Goal: Check status: Check status

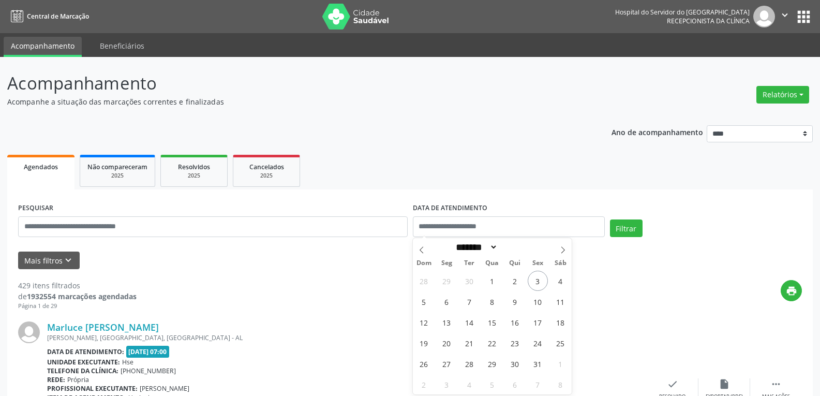
select select "*"
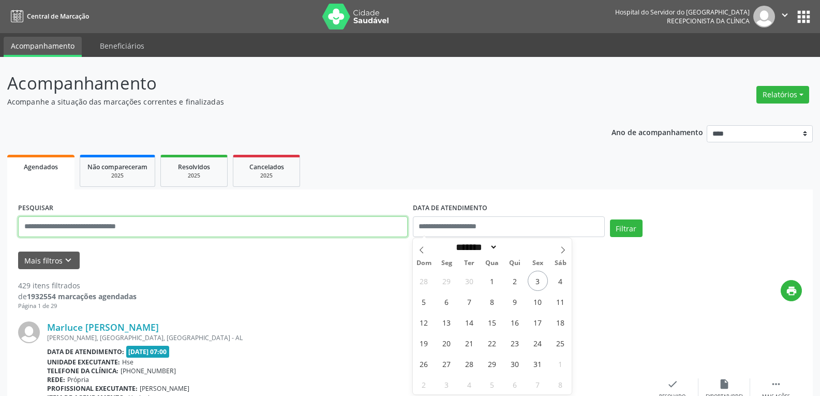
click at [127, 221] on input "text" at bounding box center [212, 226] width 389 height 21
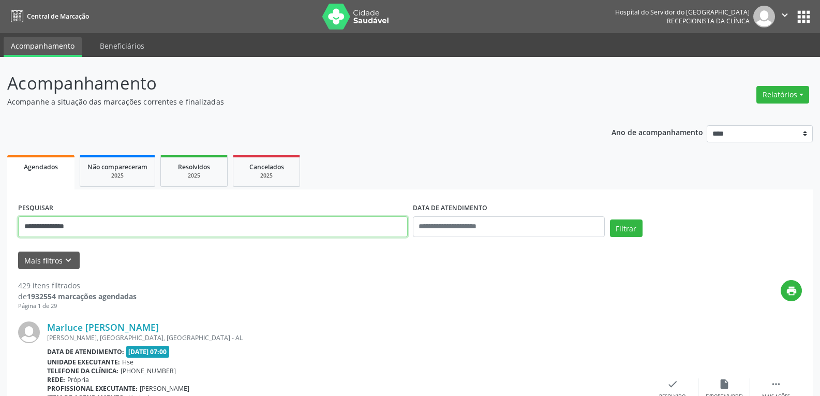
click at [610, 219] on button "Filtrar" at bounding box center [626, 228] width 33 height 18
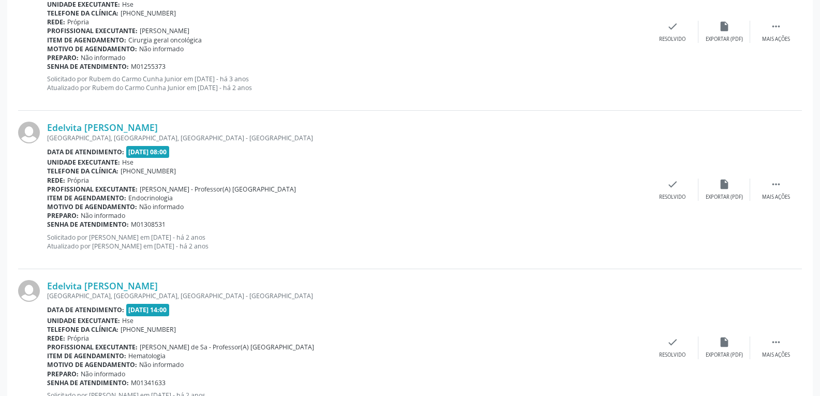
scroll to position [2331, 0]
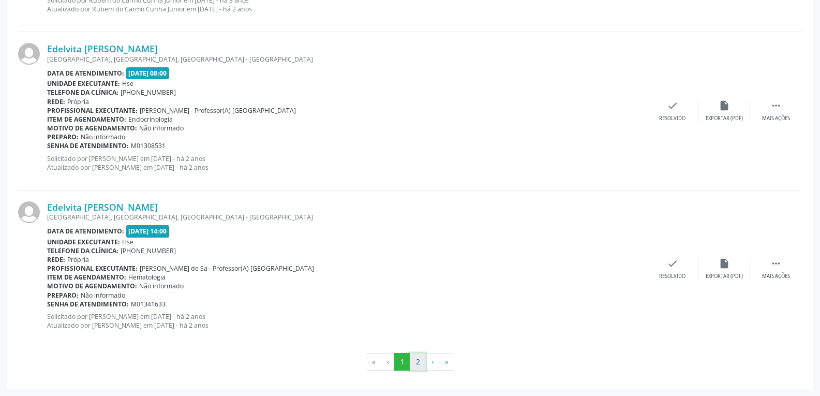
click at [418, 361] on button "2" at bounding box center [418, 362] width 16 height 18
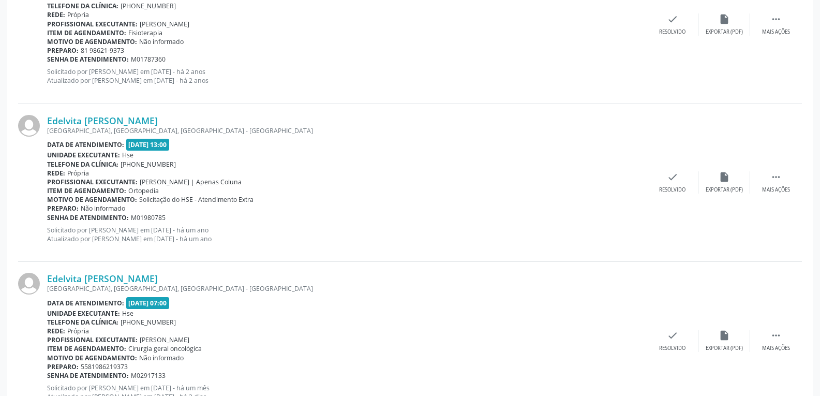
scroll to position [1226, 0]
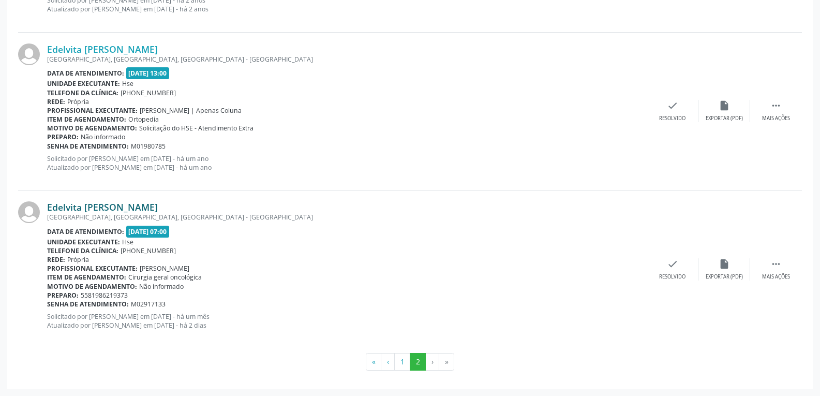
click at [82, 210] on link "Edelvita [PERSON_NAME]" at bounding box center [102, 206] width 111 height 11
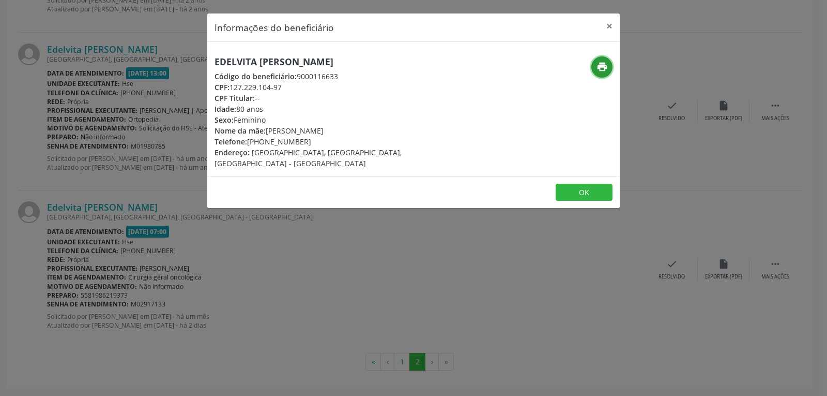
click at [602, 68] on icon "print" at bounding box center [602, 66] width 11 height 11
drag, startPoint x: 229, startPoint y: 83, endPoint x: 329, endPoint y: 83, distance: 99.8
click at [329, 83] on div "CPF: 127.229.104-97" at bounding box center [345, 87] width 261 height 11
copy div "127.229.104-97"
drag, startPoint x: 265, startPoint y: 142, endPoint x: 337, endPoint y: 142, distance: 71.9
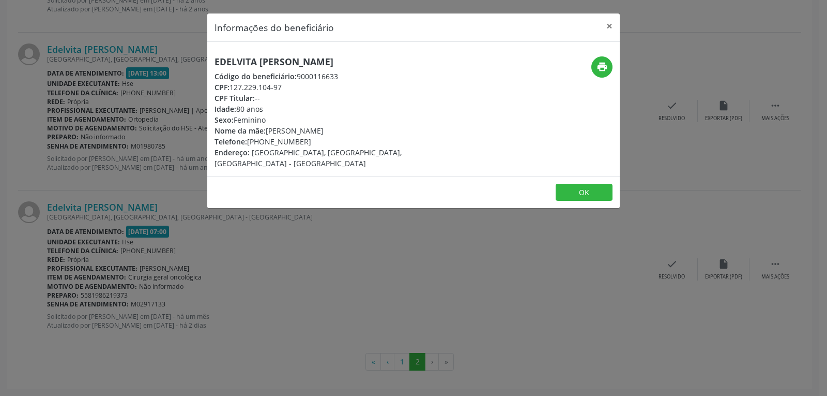
click at [337, 142] on div "Telefone: [PHONE_NUMBER]" at bounding box center [345, 141] width 261 height 11
copy div "98621-9373"
click at [613, 22] on button "×" at bounding box center [609, 25] width 21 height 25
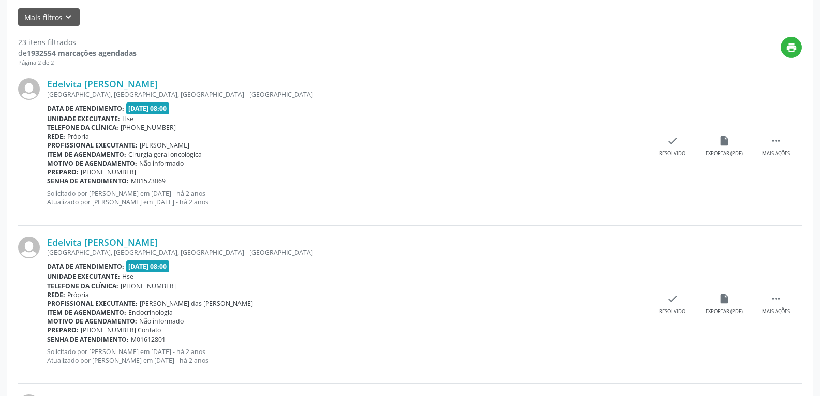
scroll to position [0, 0]
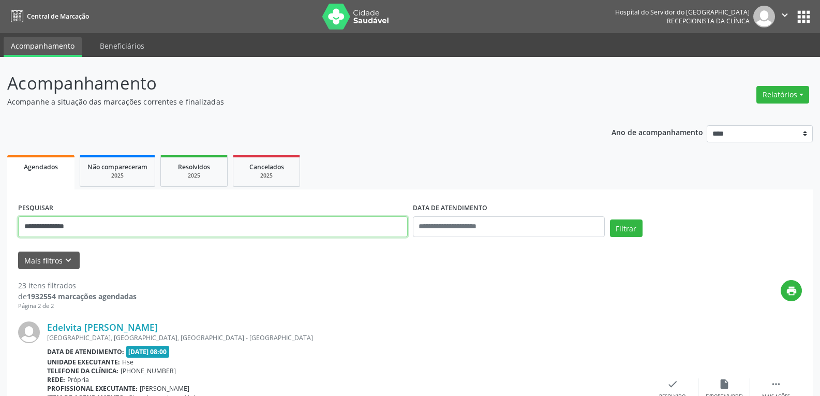
drag, startPoint x: 86, startPoint y: 229, endPoint x: 0, endPoint y: 207, distance: 89.0
paste input "*******"
click at [610, 219] on button "Filtrar" at bounding box center [626, 228] width 33 height 18
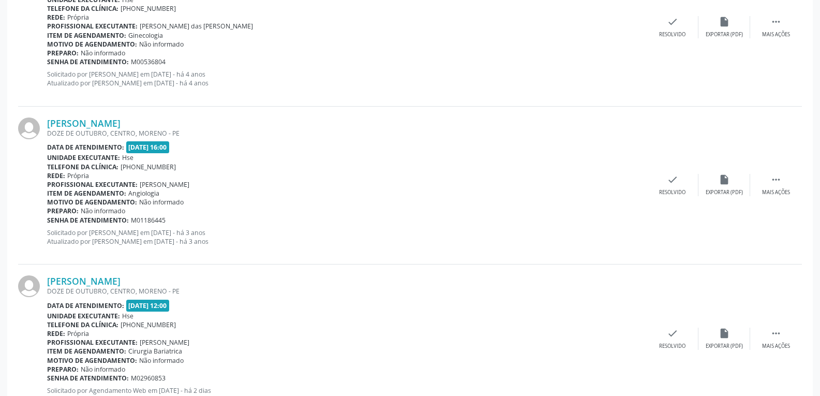
scroll to position [397, 0]
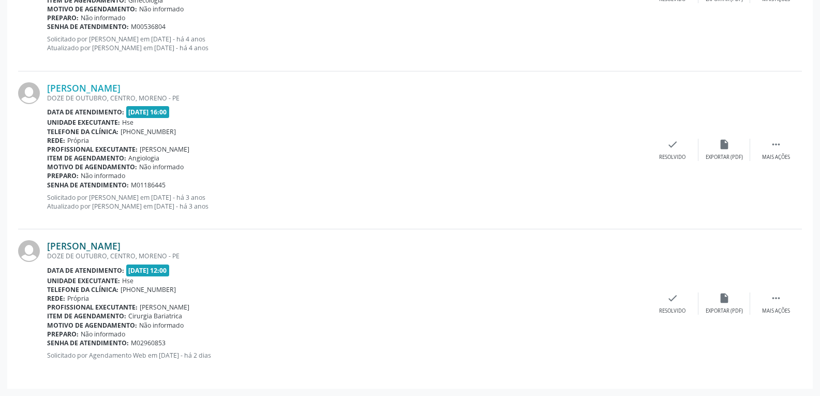
click at [99, 245] on link "[PERSON_NAME]" at bounding box center [83, 245] width 73 height 11
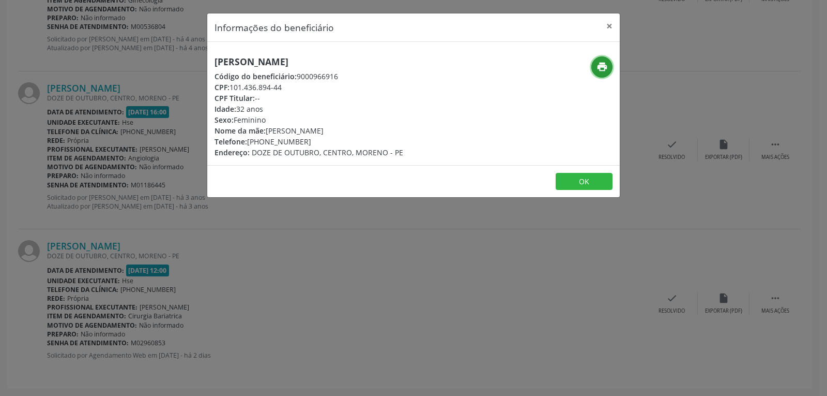
click at [606, 66] on icon "print" at bounding box center [602, 66] width 11 height 11
drag, startPoint x: 231, startPoint y: 84, endPoint x: 311, endPoint y: 88, distance: 79.7
click at [311, 88] on div "CPF: 101.436.894-44" at bounding box center [309, 87] width 189 height 11
copy div "101.436.894-44"
drag, startPoint x: 263, startPoint y: 142, endPoint x: 319, endPoint y: 141, distance: 56.4
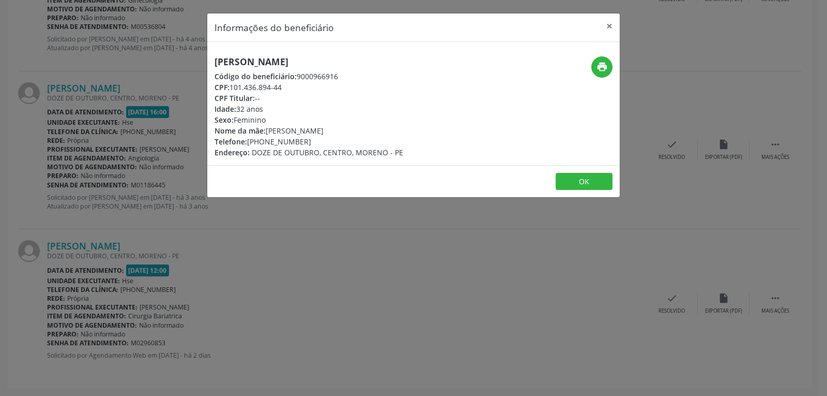
click at [319, 141] on div "Telefone: [PHONE_NUMBER]" at bounding box center [309, 141] width 189 height 11
copy div "99158-8912"
click at [607, 26] on button "×" at bounding box center [609, 25] width 21 height 25
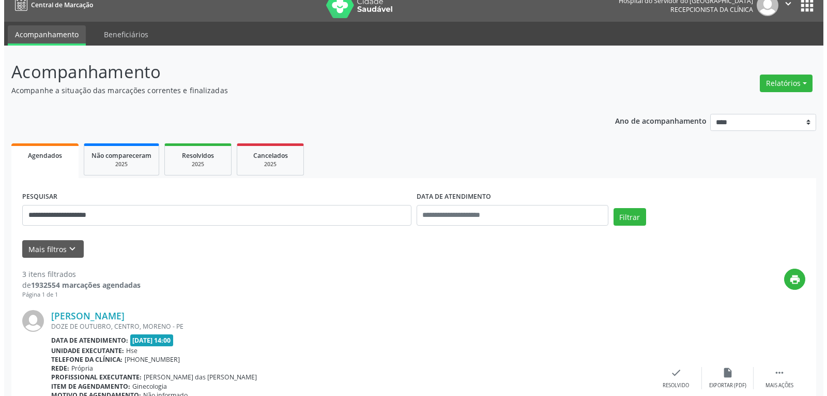
scroll to position [0, 0]
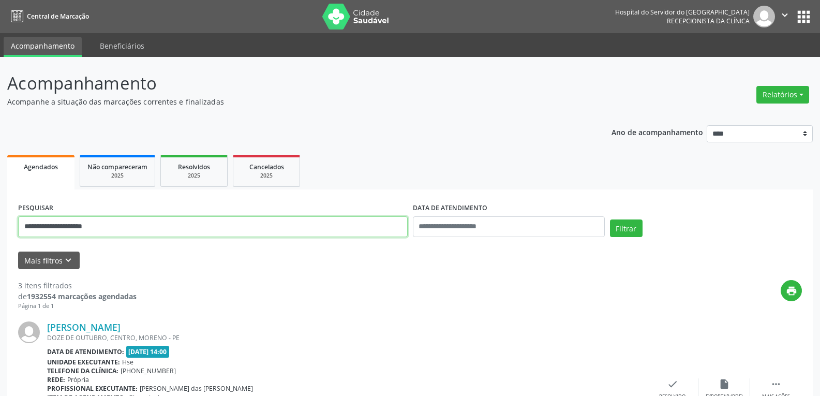
drag, startPoint x: 139, startPoint y: 231, endPoint x: 0, endPoint y: 206, distance: 140.7
click at [610, 219] on button "Filtrar" at bounding box center [626, 228] width 33 height 18
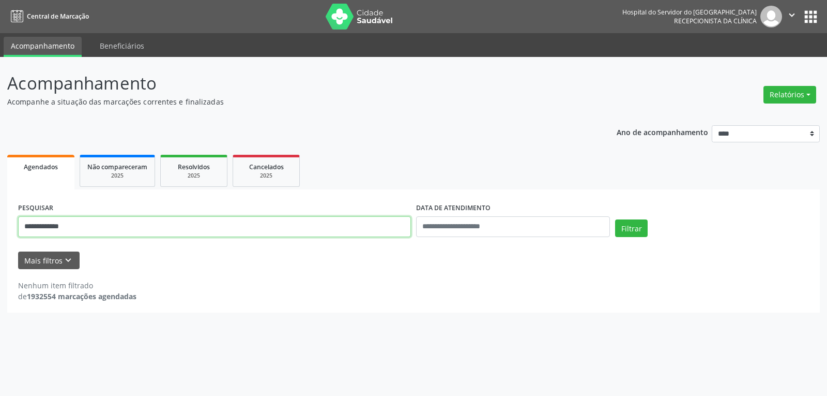
drag, startPoint x: 80, startPoint y: 232, endPoint x: 0, endPoint y: 220, distance: 81.0
click at [0, 220] on div "**********" at bounding box center [413, 226] width 827 height 339
paste input "**********"
type input "**********"
click at [615, 219] on button "Filtrar" at bounding box center [631, 228] width 33 height 18
